Goal: Task Accomplishment & Management: Manage account settings

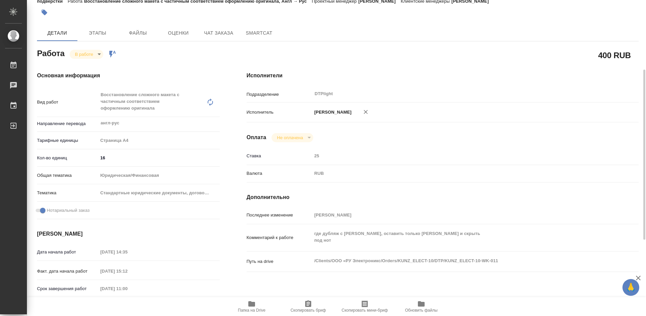
scroll to position [67, 0]
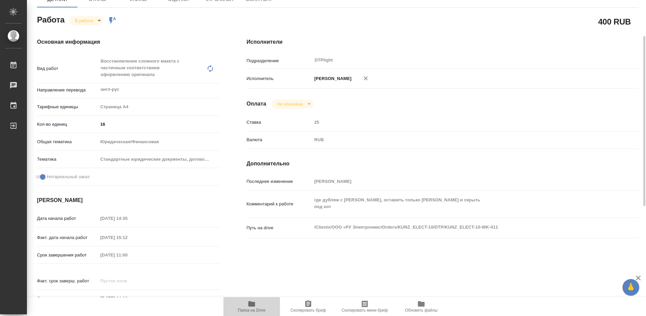
click at [251, 308] on icon "button" at bounding box center [252, 304] width 8 height 8
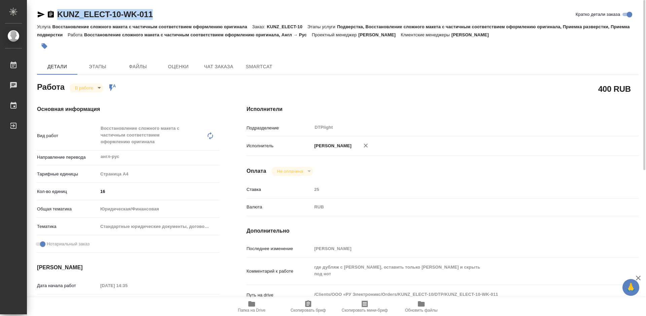
drag, startPoint x: 167, startPoint y: 15, endPoint x: 59, endPoint y: 15, distance: 108.0
click at [59, 15] on div "KUNZ_ELECT-10-WK-011 Кратко детали заказа" at bounding box center [337, 14] width 601 height 11
copy link "KUNZ_ELECT-10-WK-011"
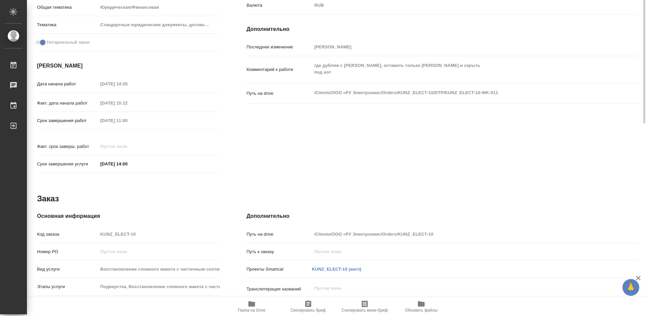
scroll to position [67, 0]
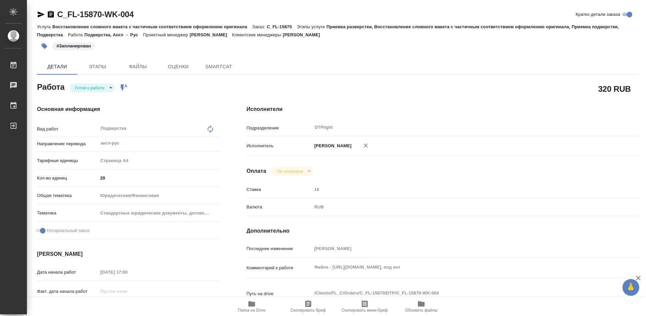
type textarea "x"
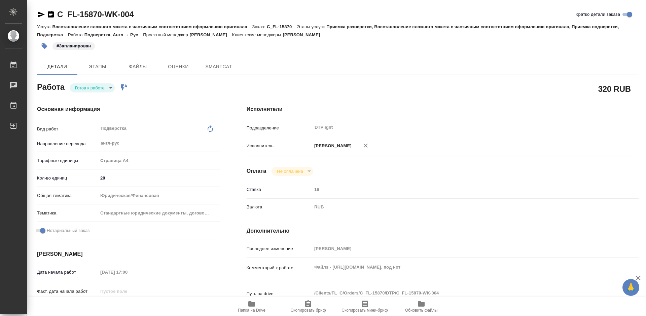
type textarea "x"
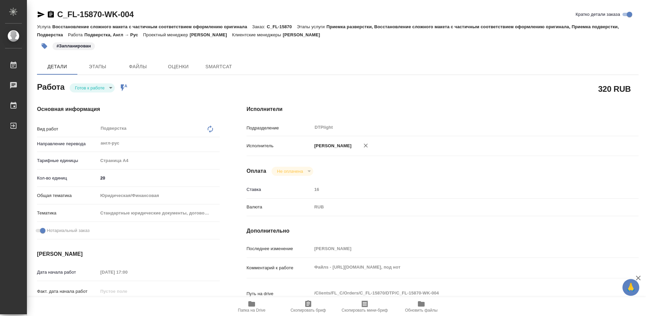
type textarea "x"
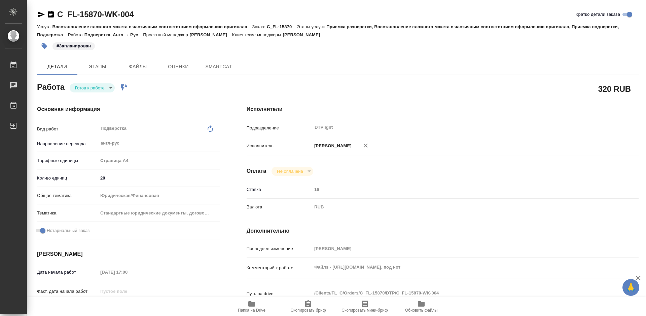
type textarea "x"
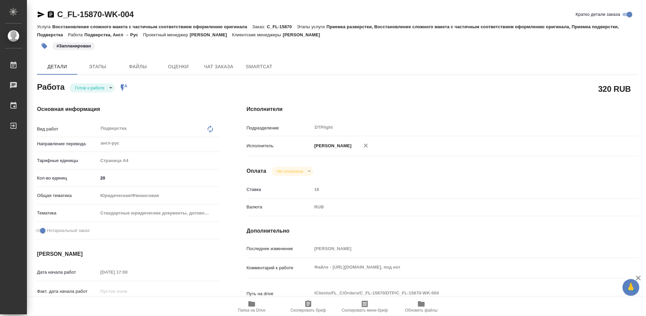
type textarea "x"
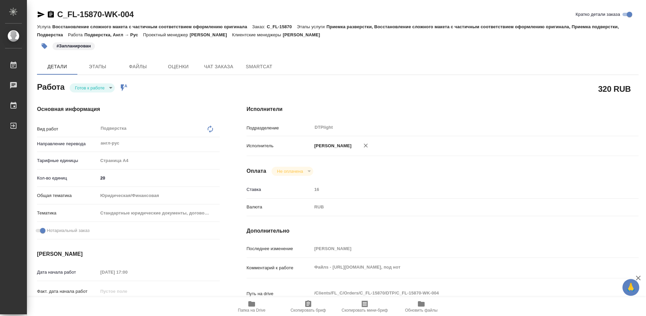
type textarea "x"
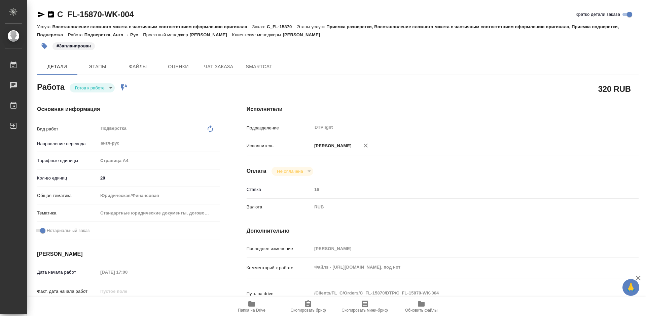
click at [253, 300] on icon "button" at bounding box center [252, 304] width 8 height 8
click at [456, 275] on div "Файлs - https://drive.awatera.com/s/Loi2kyd8MmapSzw, под нот x" at bounding box center [459, 268] width 294 height 15
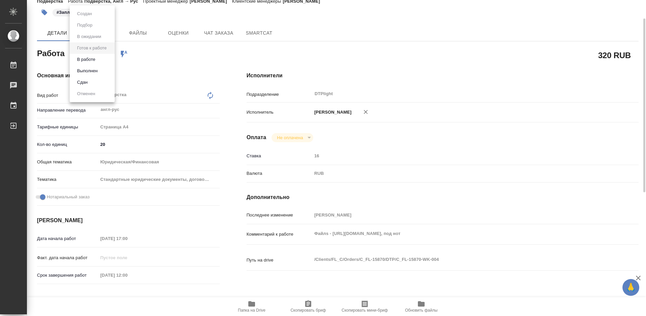
click at [99, 55] on body "🙏 .cls-1 fill:#fff; AWATERA Tretyakova Mariya Работы 0 Чаты График Выйти C_FL-1…" at bounding box center [323, 158] width 646 height 316
click at [96, 55] on li "В работе" at bounding box center [92, 59] width 45 height 11
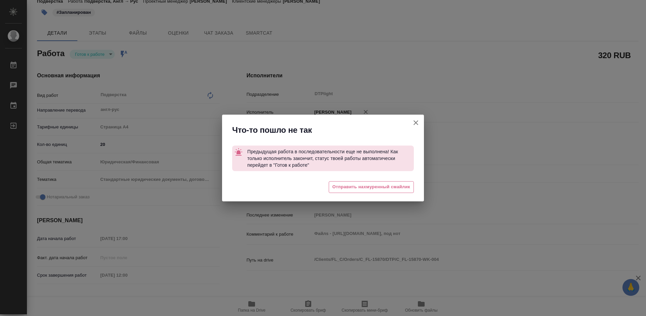
type textarea "x"
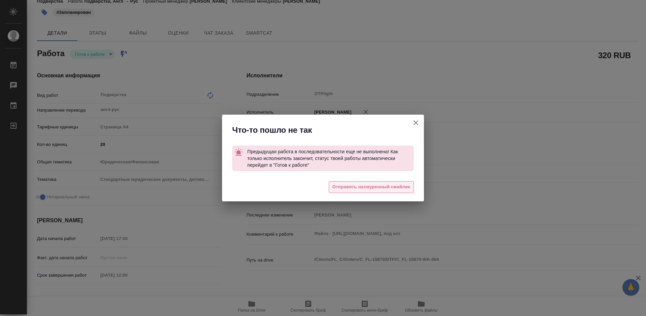
type textarea "x"
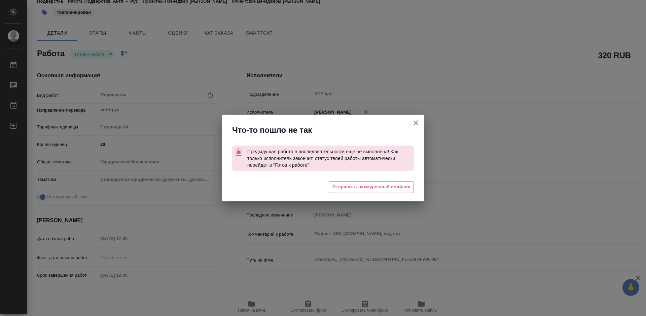
type textarea "x"
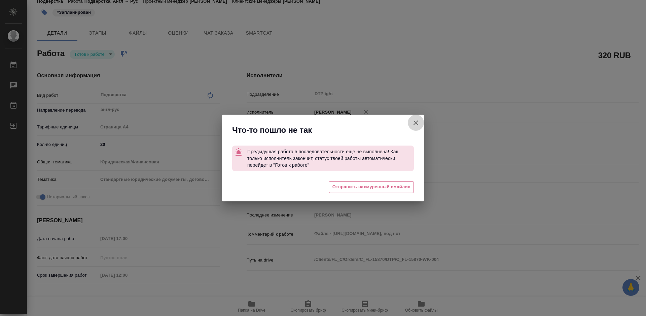
click at [417, 122] on icon "button" at bounding box center [416, 123] width 8 height 8
type textarea "x"
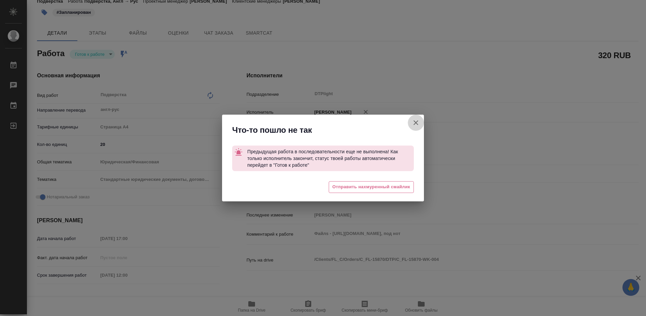
type textarea "x"
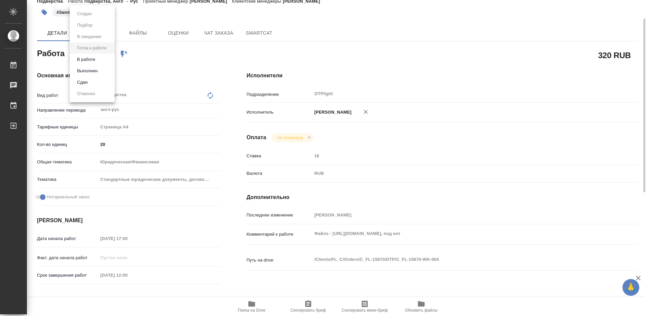
click at [99, 52] on body "🙏 .cls-1 fill:#fff; AWATERA Tretyakova Mariya Работы 0 Чаты График Выйти C_FL-1…" at bounding box center [323, 158] width 646 height 316
click at [186, 106] on div at bounding box center [323, 158] width 646 height 316
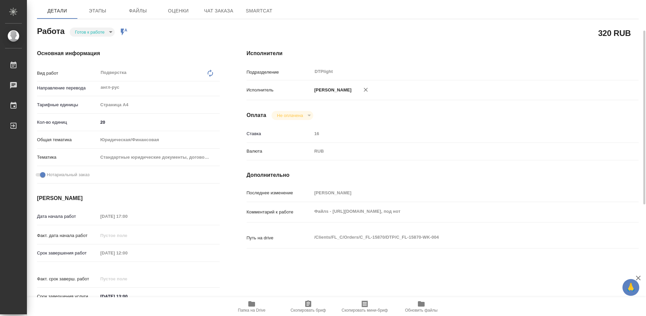
scroll to position [0, 0]
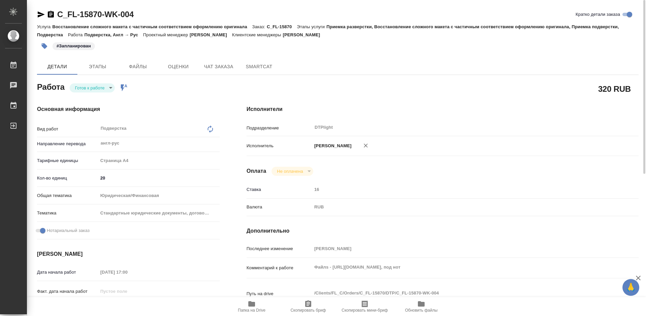
click at [90, 84] on body "🙏 .cls-1 fill:#fff; AWATERA Tretyakova Mariya Работы 0 Чаты График Выйти C_FL-1…" at bounding box center [323, 158] width 646 height 316
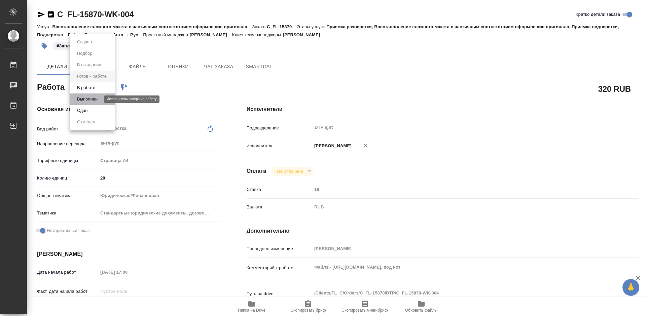
click at [93, 98] on button "Выполнен" at bounding box center [87, 99] width 25 height 7
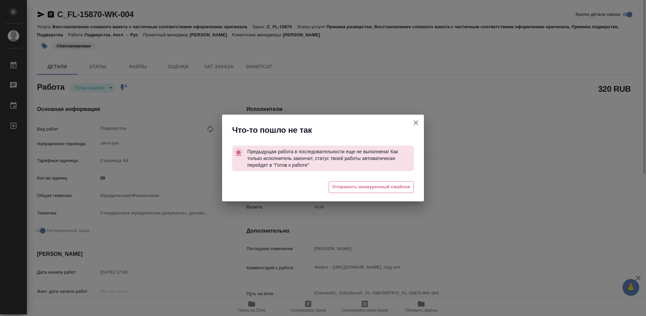
type textarea "x"
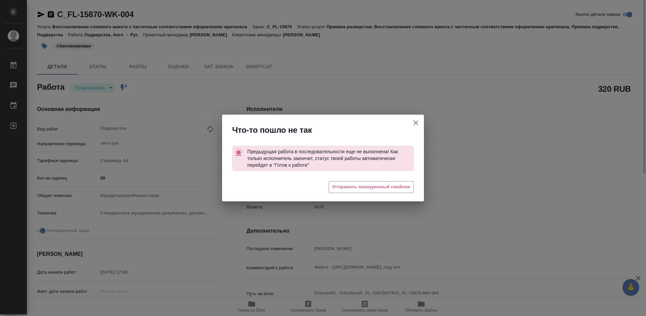
type textarea "x"
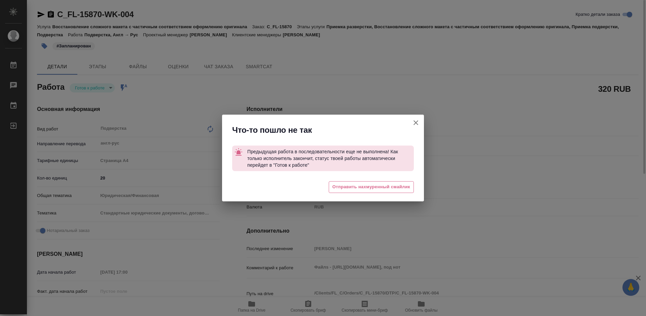
type textarea "x"
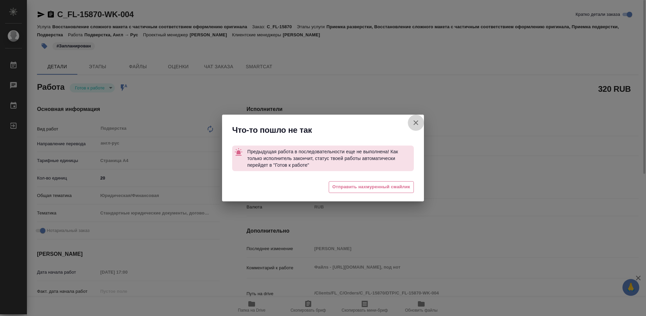
click at [418, 122] on icon "button" at bounding box center [416, 123] width 8 height 8
type textarea "x"
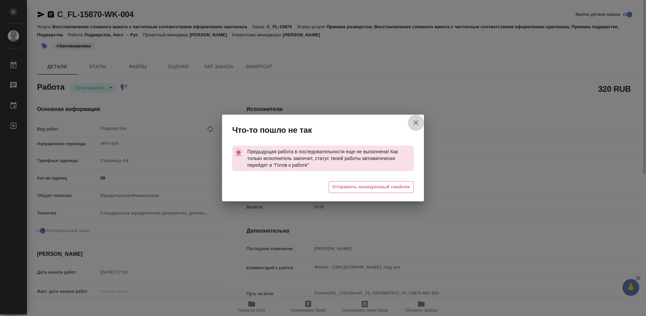
type textarea "x"
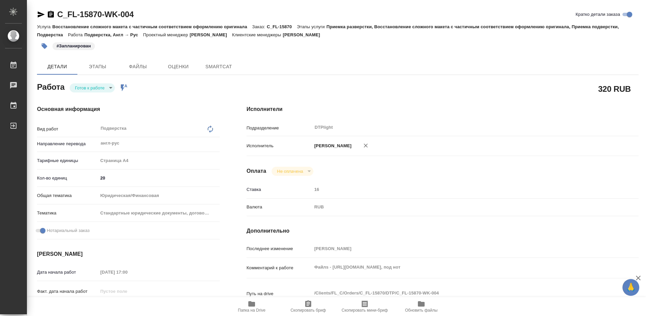
type textarea "x"
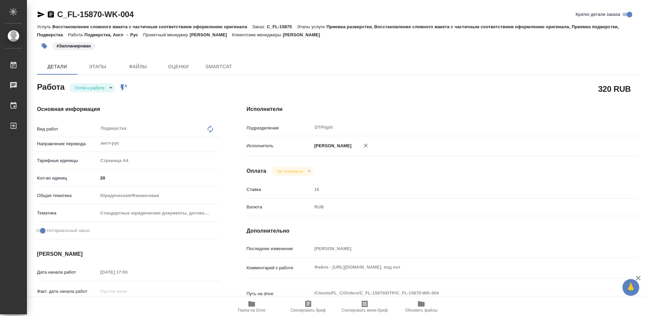
type textarea "x"
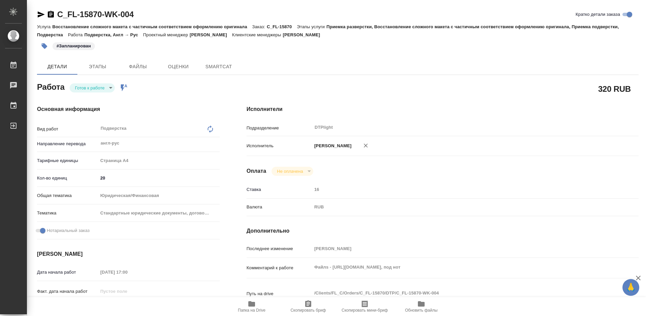
type textarea "x"
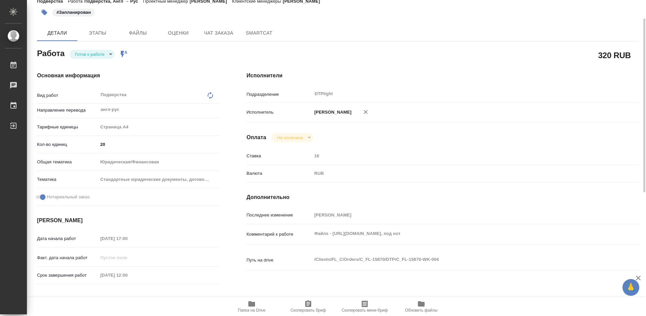
scroll to position [67, 0]
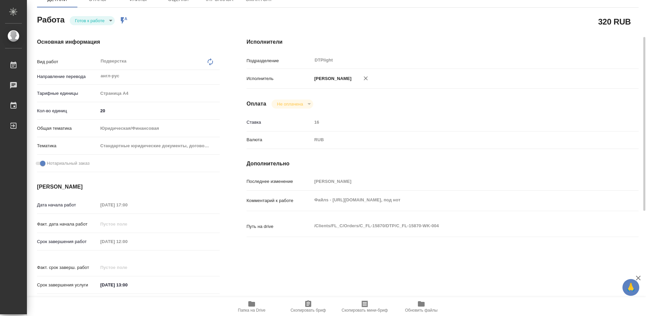
type textarea "x"
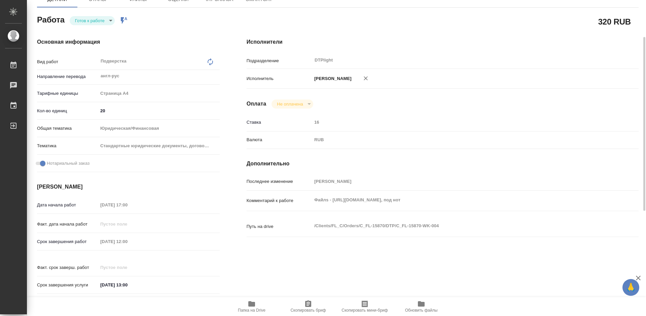
type textarea "x"
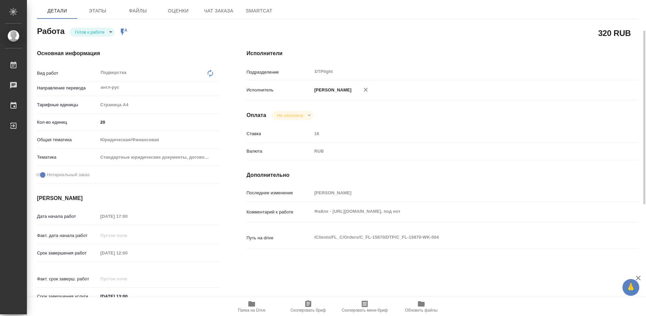
scroll to position [0, 0]
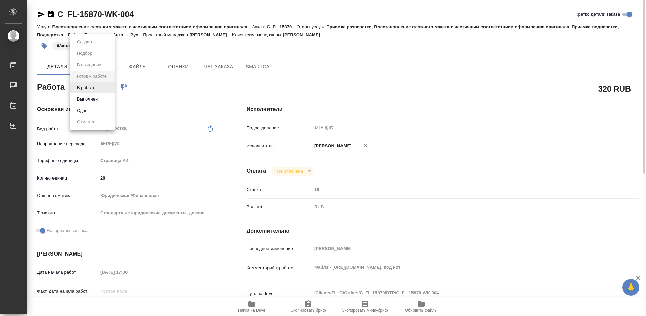
click at [108, 89] on body "🙏 .cls-1 fill:#fff; AWATERA Tretyakova Mariya Работы 0 Чаты График Выйти C_FL-1…" at bounding box center [323, 158] width 646 height 316
click at [108, 89] on li "В работе" at bounding box center [92, 87] width 45 height 11
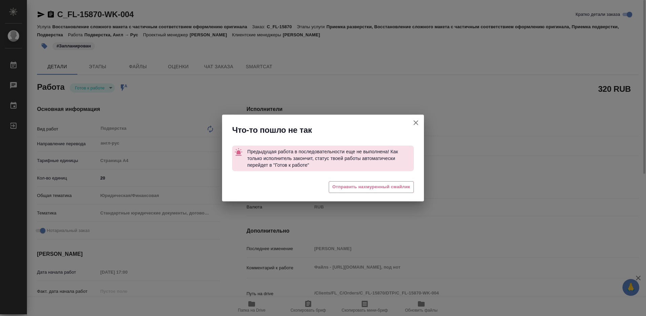
type textarea "x"
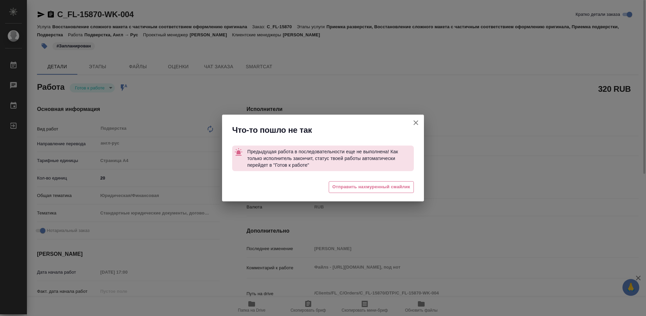
type textarea "x"
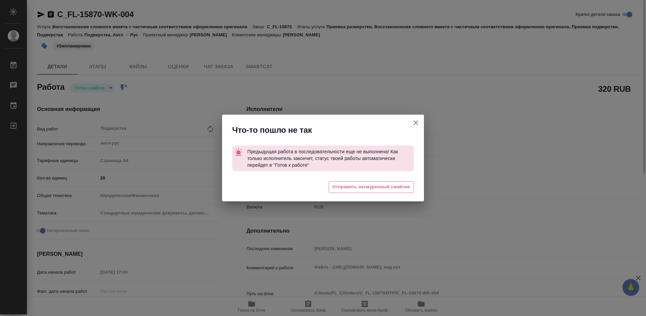
type textarea "x"
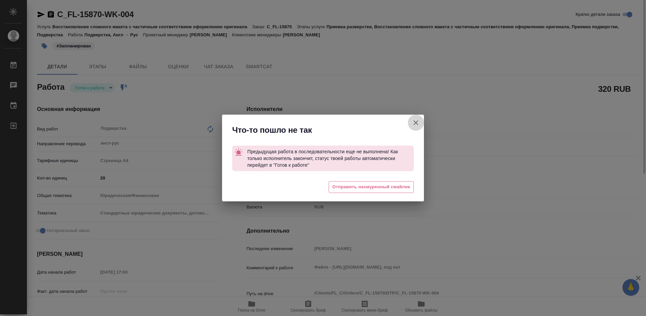
click at [418, 122] on icon "button" at bounding box center [416, 123] width 8 height 8
type textarea "x"
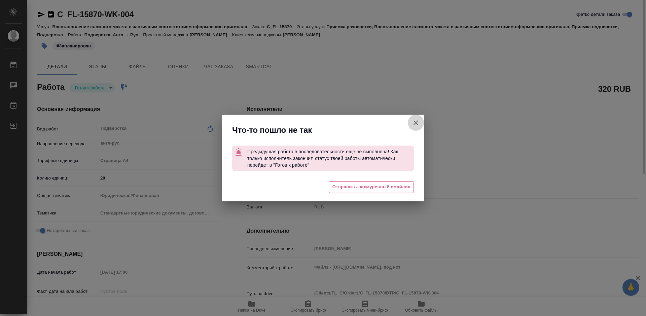
type textarea "x"
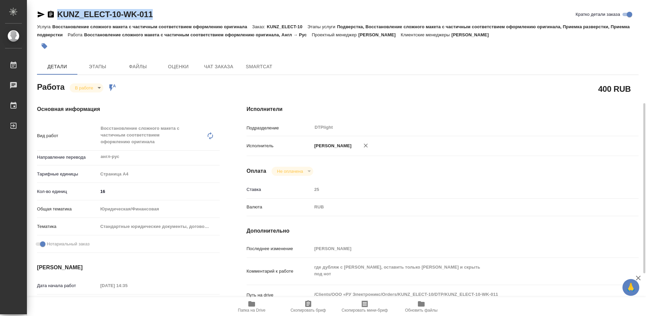
scroll to position [67, 0]
